Goal: Find specific page/section: Find specific page/section

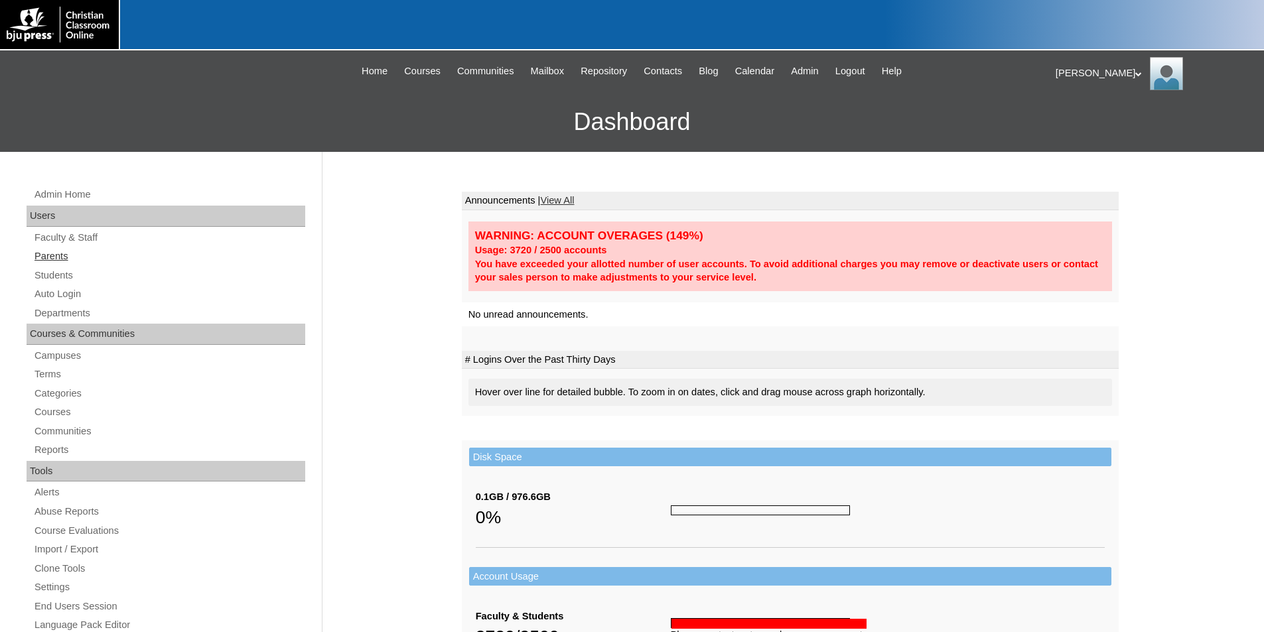
click at [54, 258] on link "Parents" at bounding box center [169, 256] width 272 height 17
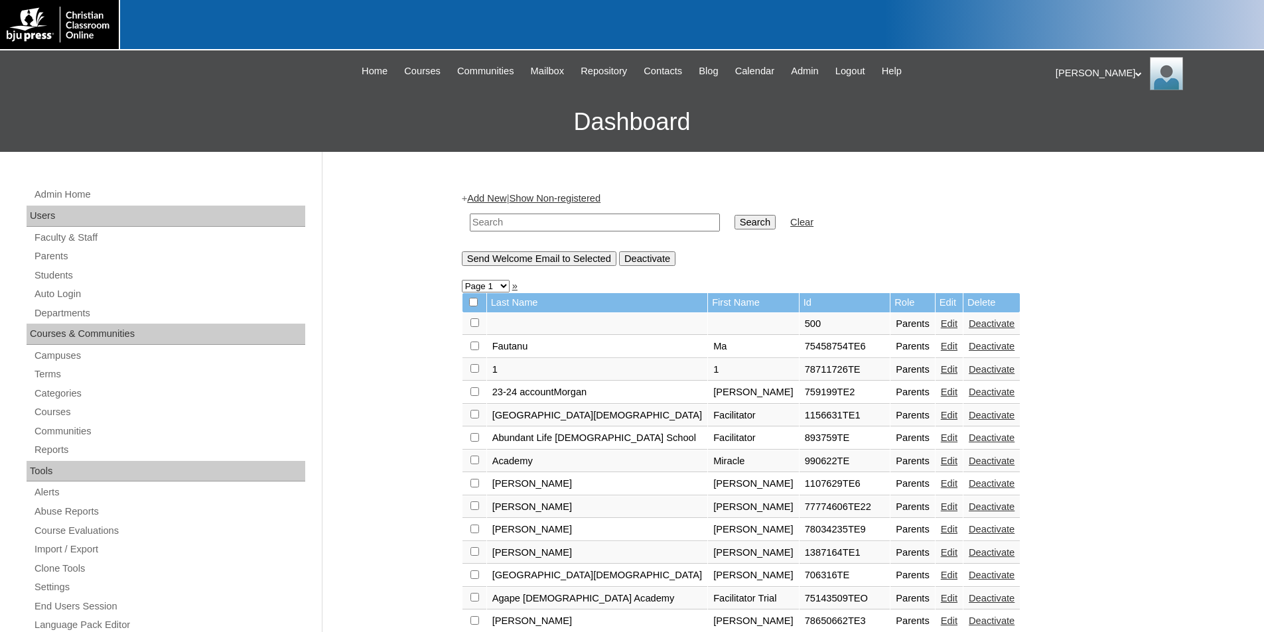
click at [509, 223] on input "text" at bounding box center [595, 223] width 250 height 18
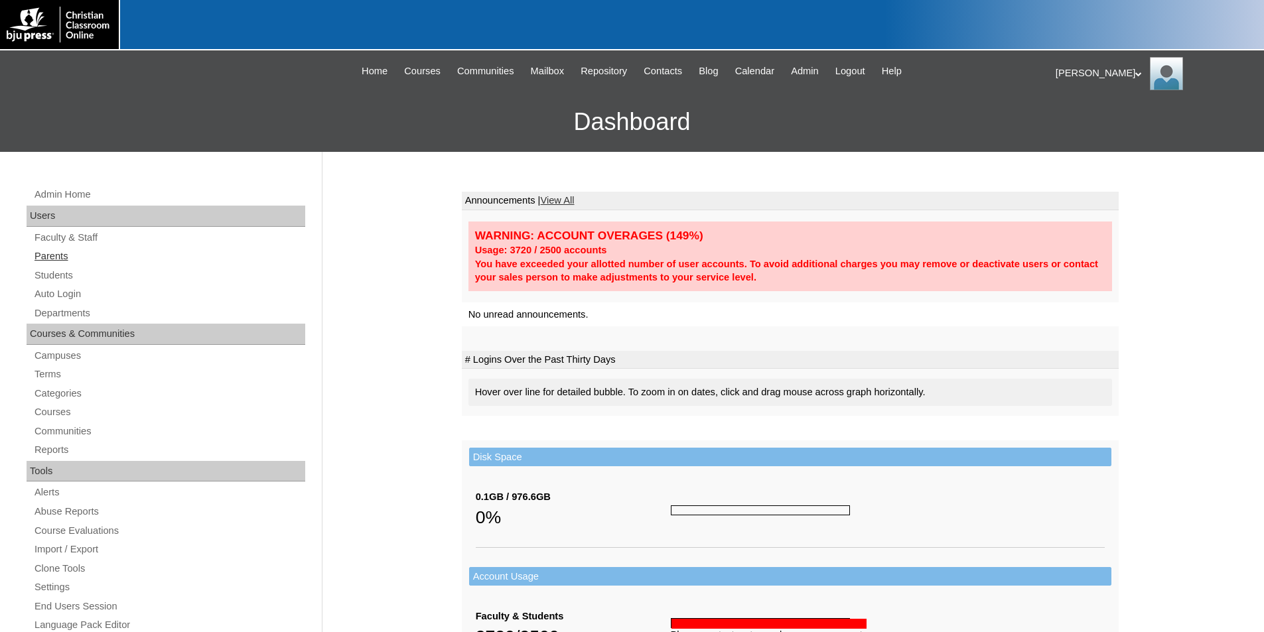
click at [55, 254] on link "Parents" at bounding box center [169, 256] width 272 height 17
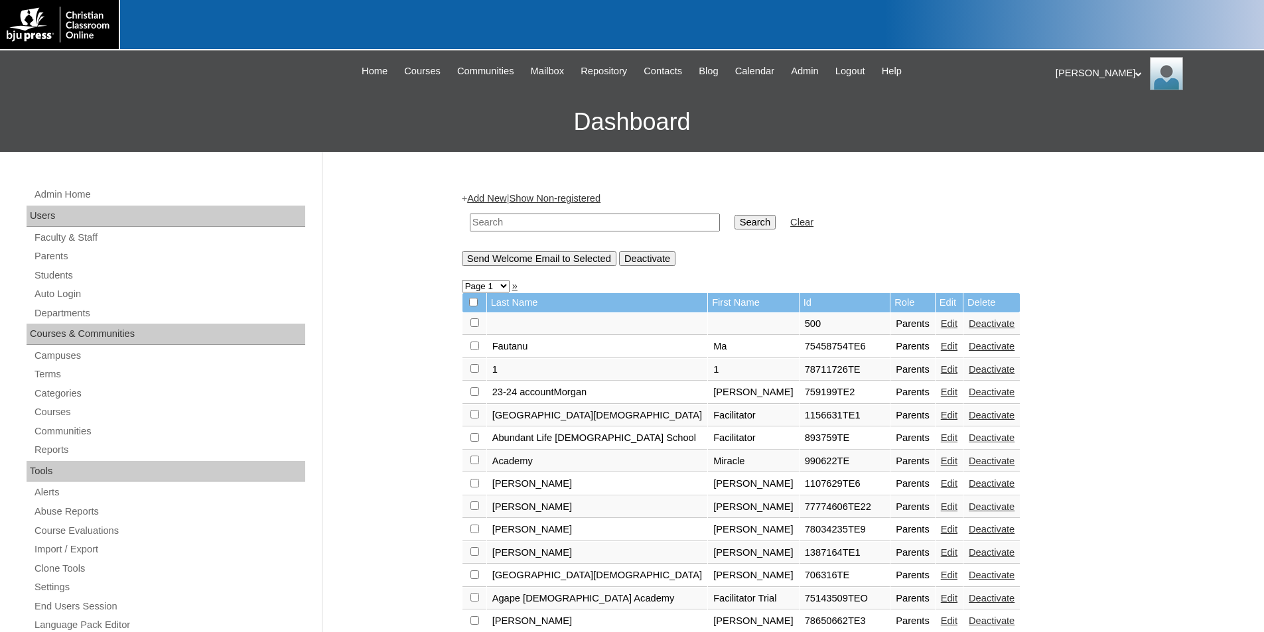
click at [493, 224] on input "text" at bounding box center [595, 223] width 250 height 18
type input "[EMAIL_ADDRESS][DOMAIN_NAME]"
click at [734, 215] on input "Search" at bounding box center [754, 222] width 41 height 15
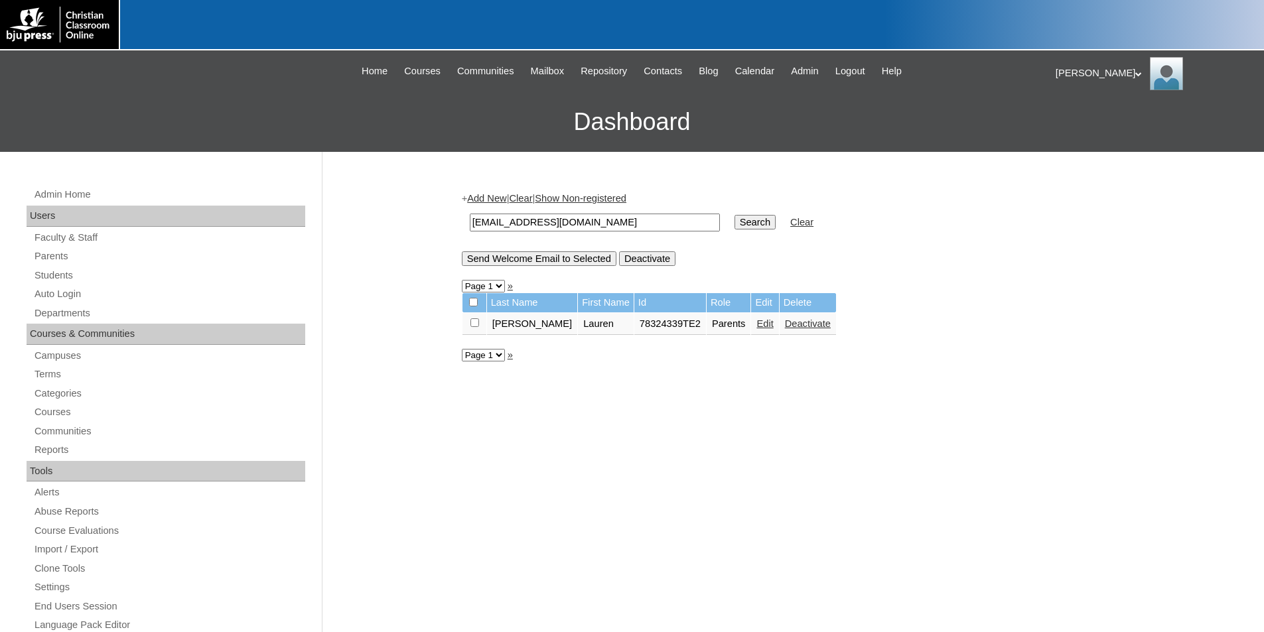
click at [525, 411] on div "+ Add New | Clear | Show Non-registered [EMAIL_ADDRESS][DOMAIN_NAME] Search Cle…" at bounding box center [786, 622] width 663 height 888
click at [436, 582] on div "Admin Home Users Faculty & Staff Parents Students Auto Login Departments Course…" at bounding box center [632, 609] width 1264 height 915
